Goal: Task Accomplishment & Management: Complete application form

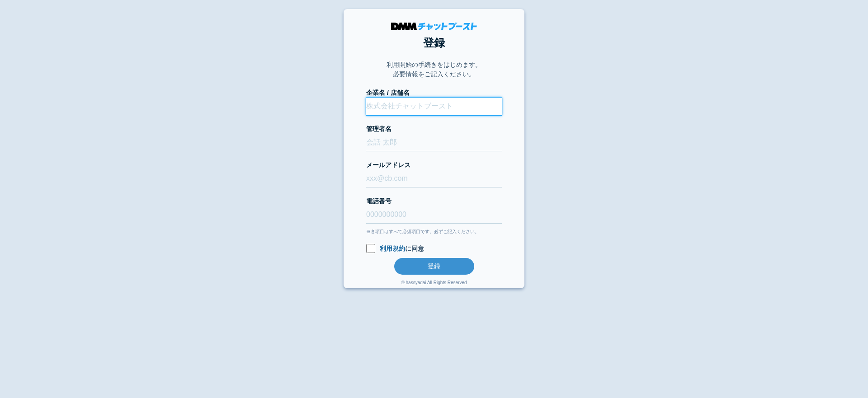
click at [425, 111] on input "企業名 / 店舗名" at bounding box center [434, 107] width 136 height 18
type input "む"
type input "muratest3"
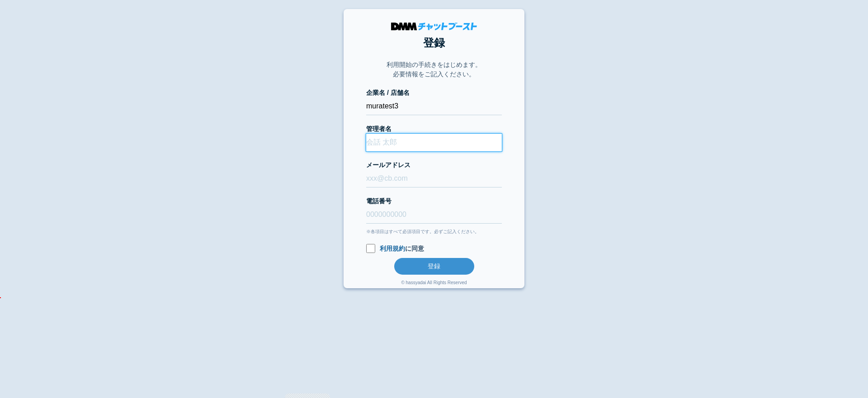
click at [375, 146] on input "管理者名" at bounding box center [434, 143] width 136 height 18
type input "管理者"
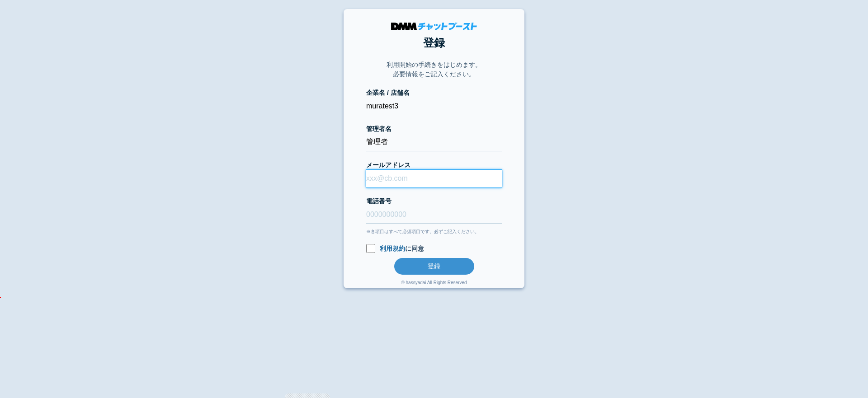
click at [395, 176] on input "メールアドレス" at bounding box center [434, 179] width 136 height 18
click at [582, 178] on body "登録 利用開始の手続きをはじめます。 必要情報をご記入ください。 企業名 / 店舗名 muratest3 管理者名 管理者 [PERSON_NAME] 電話番…" at bounding box center [434, 148] width 868 height 279
click at [447, 186] on input "メールアドレス" at bounding box center [434, 179] width 136 height 18
type input "む"
click at [424, 182] on input "[EMAIL_ADDRESS][DOMAIN_NAME]" at bounding box center [434, 179] width 136 height 18
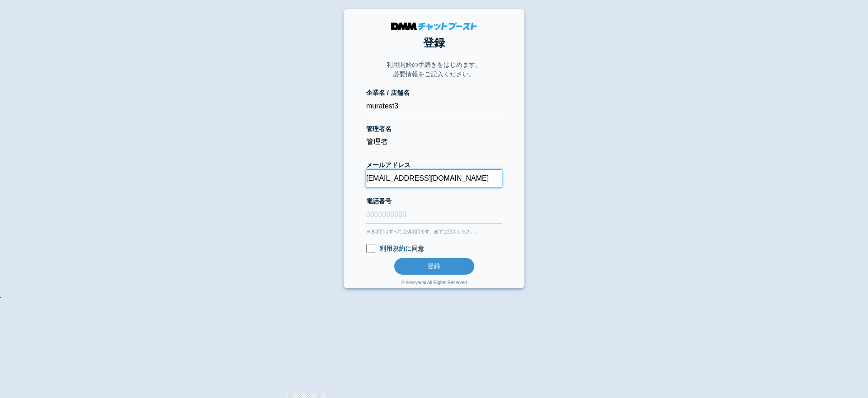
type input "[EMAIL_ADDRESS][DOMAIN_NAME]"
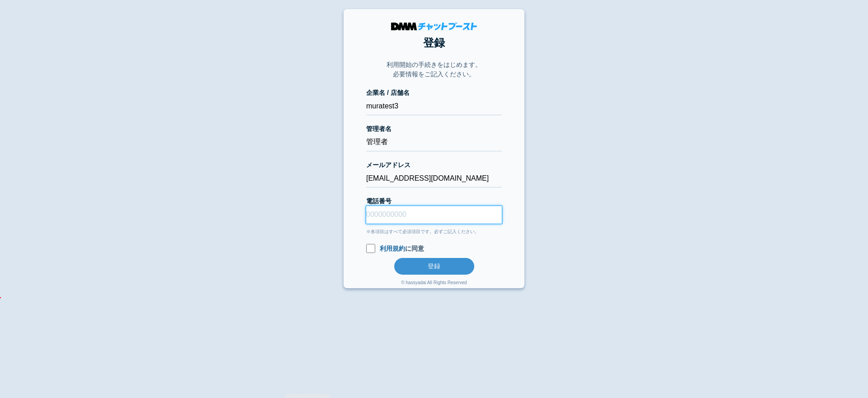
click at [420, 209] on input "電話番号" at bounding box center [434, 215] width 136 height 18
type input "08078051047"
click at [373, 250] on input "利用規約 に同意" at bounding box center [370, 248] width 9 height 9
checkbox input "true"
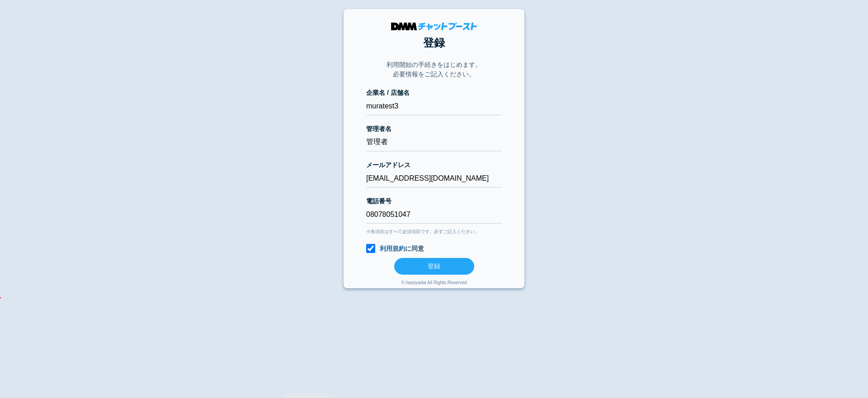
click at [397, 260] on button "登録" at bounding box center [434, 266] width 80 height 17
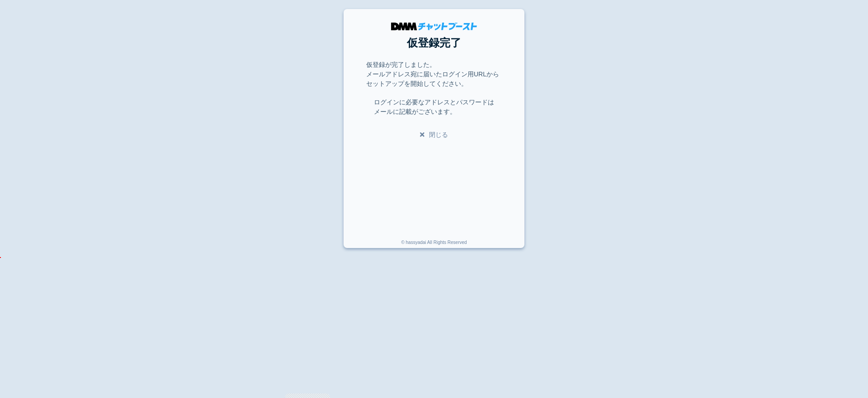
click at [440, 133] on link "閉じる" at bounding box center [434, 134] width 28 height 7
